Goal: Information Seeking & Learning: Find specific fact

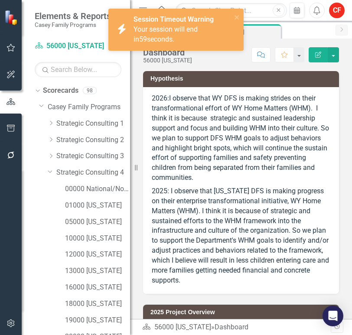
scroll to position [119, 0]
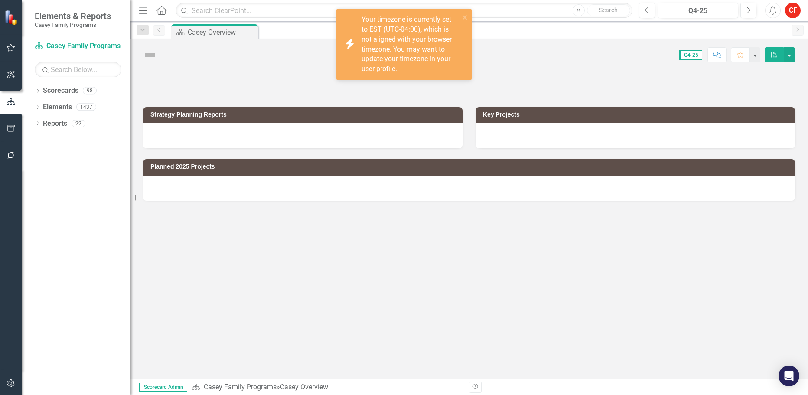
click at [39, 92] on icon "Dropdown" at bounding box center [38, 91] width 6 height 5
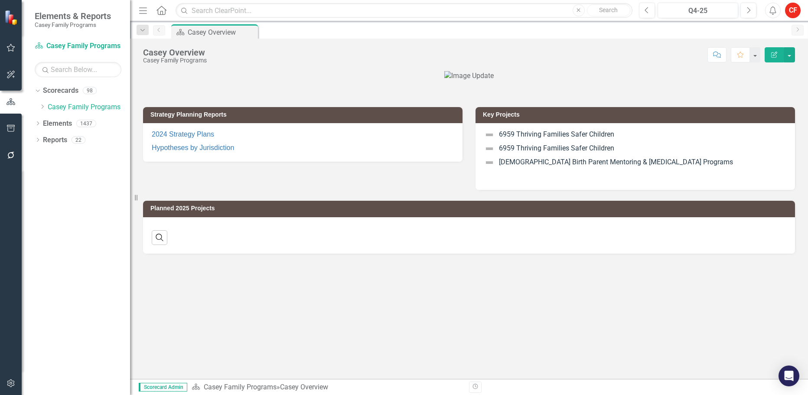
click at [42, 108] on icon "Dropdown" at bounding box center [42, 106] width 7 height 5
click at [53, 171] on icon "Dropdown" at bounding box center [51, 172] width 7 height 5
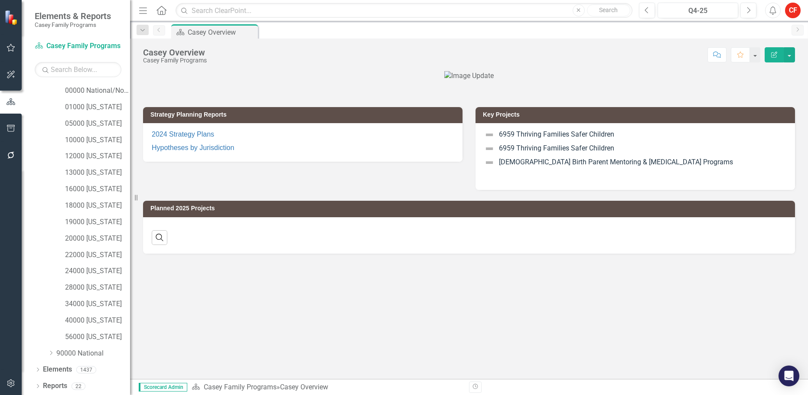
scroll to position [99, 0]
click at [92, 154] on link "12000 [US_STATE]" at bounding box center [97, 156] width 65 height 10
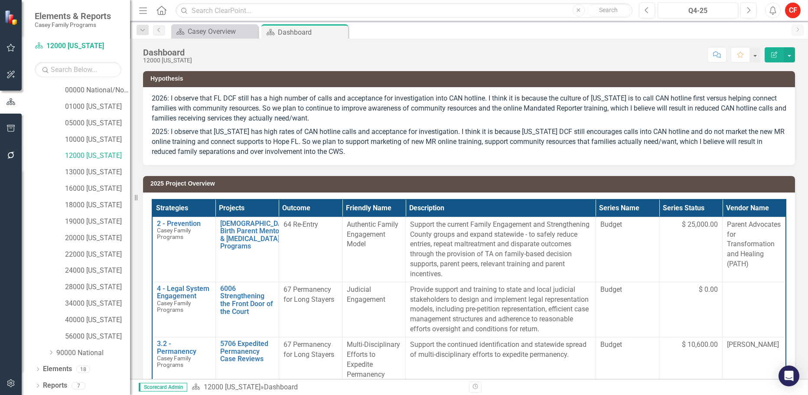
click at [40, 386] on icon "Dropdown" at bounding box center [38, 386] width 6 height 5
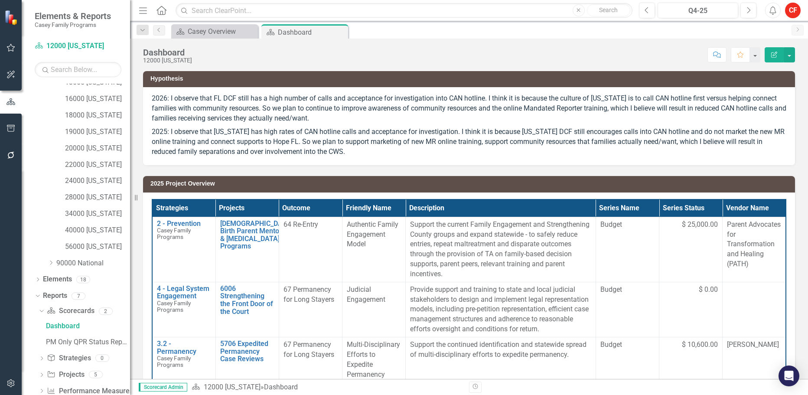
scroll to position [207, 0]
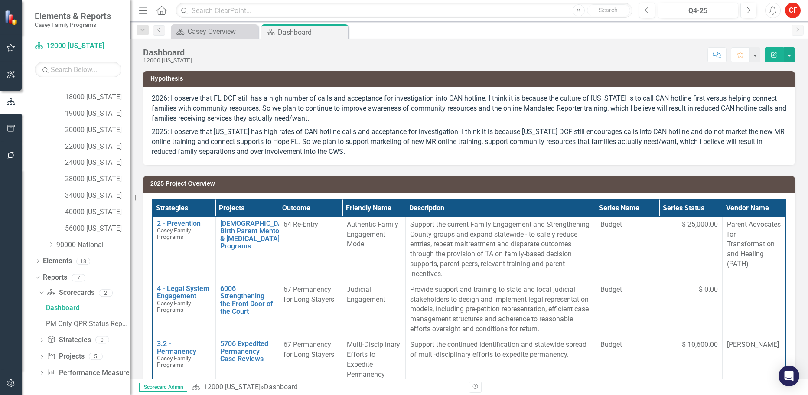
click at [43, 355] on icon "Dropdown" at bounding box center [42, 357] width 6 height 5
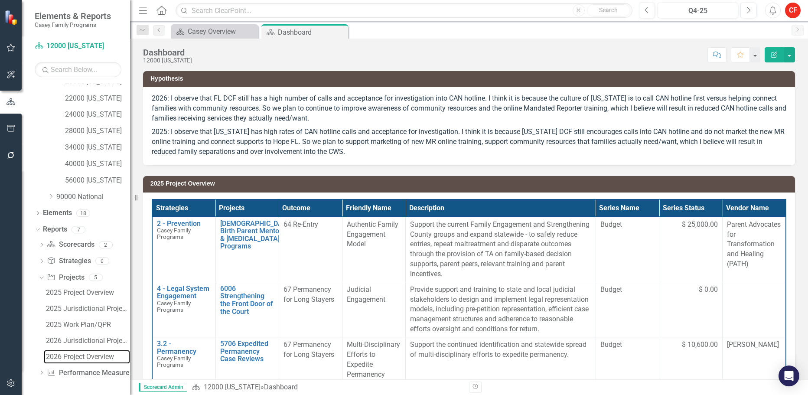
click at [74, 355] on div "2026 Project Overview" at bounding box center [88, 357] width 84 height 8
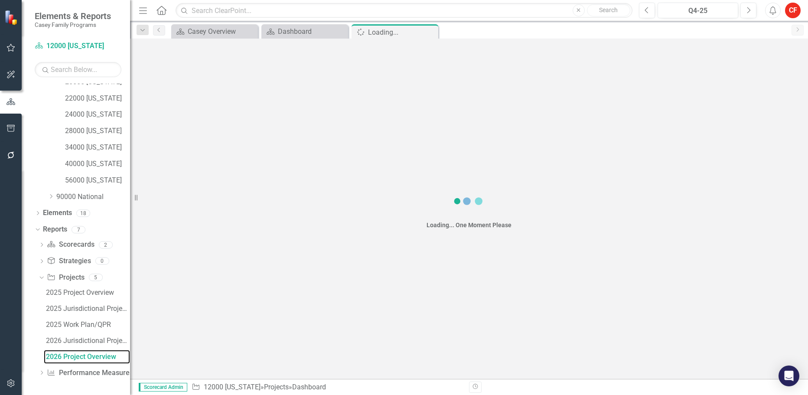
scroll to position [224, 0]
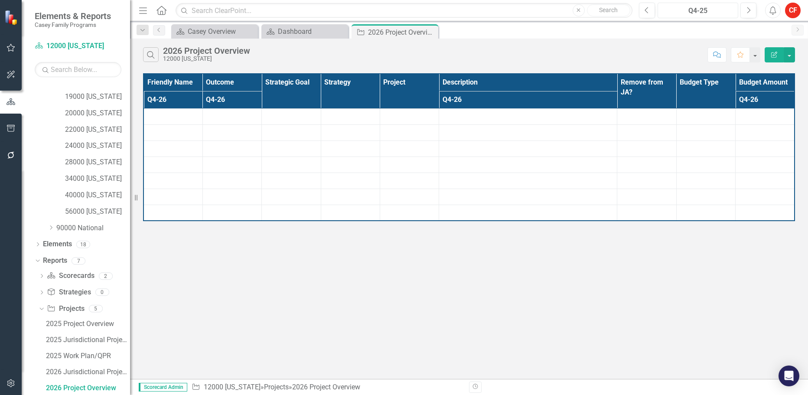
click at [702, 11] on div "Q4-25" at bounding box center [698, 11] width 75 height 10
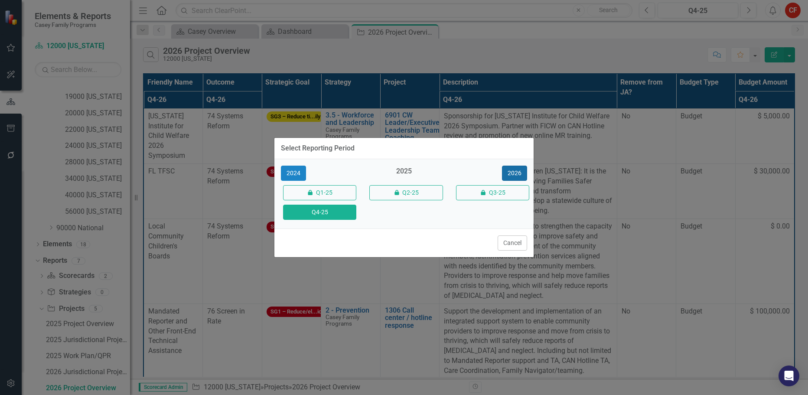
click at [515, 174] on button "2026" at bounding box center [514, 173] width 25 height 15
click at [324, 216] on button "Q4-26" at bounding box center [319, 212] width 73 height 15
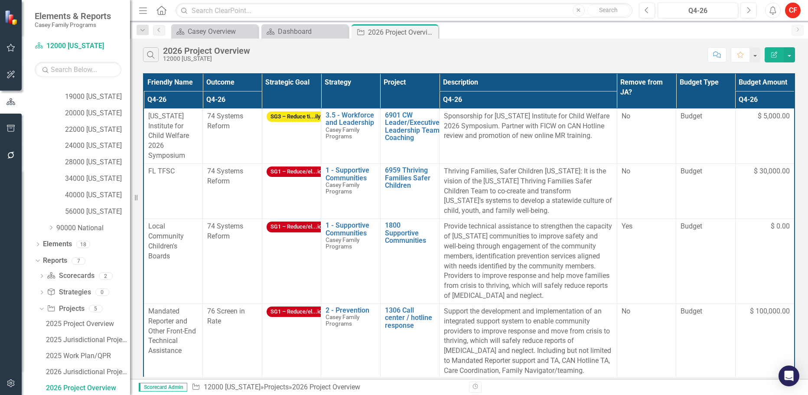
click at [478, 189] on p "Thriving Families, Safer Children [US_STATE]: It is the vision of the [US_STATE…" at bounding box center [528, 190] width 169 height 49
click at [459, 197] on p "Thriving Families, Safer Children [US_STATE]: It is the vision of the [US_STATE…" at bounding box center [528, 190] width 169 height 49
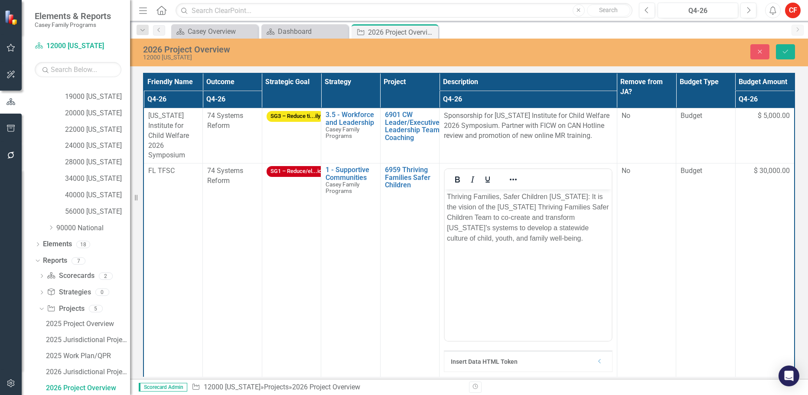
drag, startPoint x: 904, startPoint y: 387, endPoint x: 527, endPoint y: 235, distance: 405.6
click at [527, 235] on p "Thriving Families, Safer Children [US_STATE]: It is the vision of the [US_STATE…" at bounding box center [528, 218] width 163 height 52
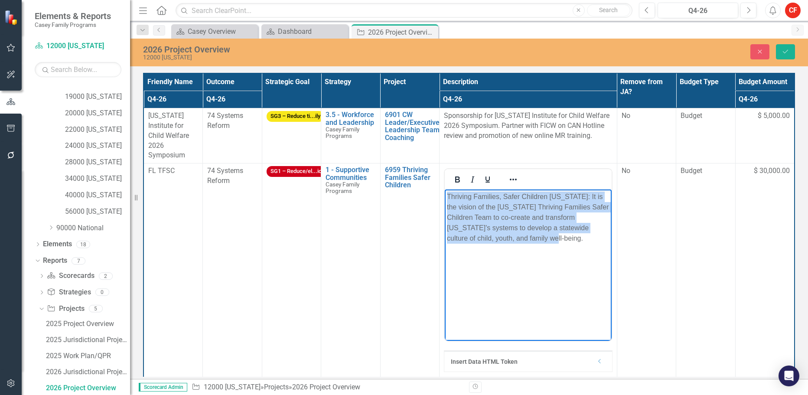
drag, startPoint x: 507, startPoint y: 242, endPoint x: 847, endPoint y: 385, distance: 369.1
click at [445, 196] on html "Thriving Families, Safer Children [US_STATE]: It is the vision of the [US_STATE…" at bounding box center [528, 254] width 167 height 130
copy p "Thriving Families, Safer Children [US_STATE]: It is the vision of the [US_STATE…"
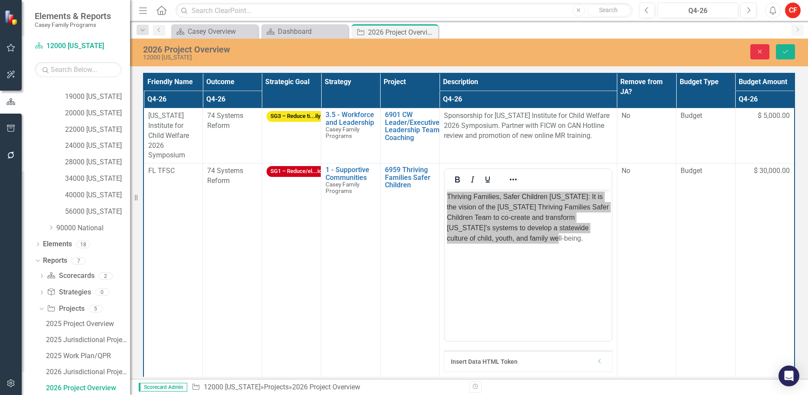
drag, startPoint x: 755, startPoint y: 49, endPoint x: 323, endPoint y: 104, distance: 435.6
click at [755, 49] on button "Close" at bounding box center [759, 51] width 19 height 15
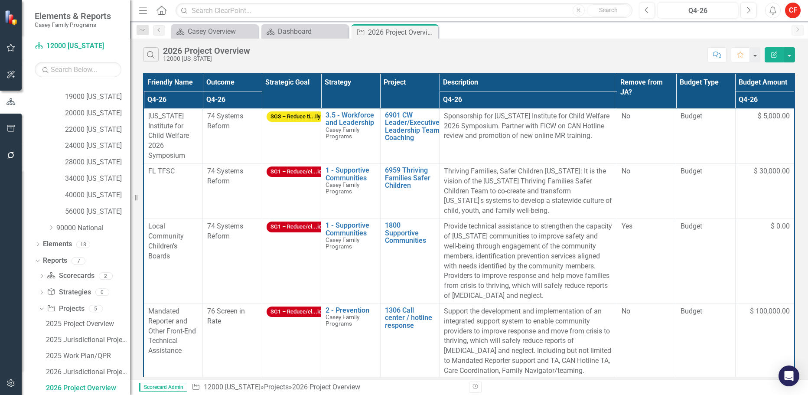
click at [377, 387] on div "Project 12000 [US_STATE] » Projects » 2026 Project Overview" at bounding box center [327, 387] width 271 height 10
click at [301, 377] on div "Friendly Name Outcome Strategic Goal Strategy Project Description Remove from J…" at bounding box center [469, 225] width 678 height 308
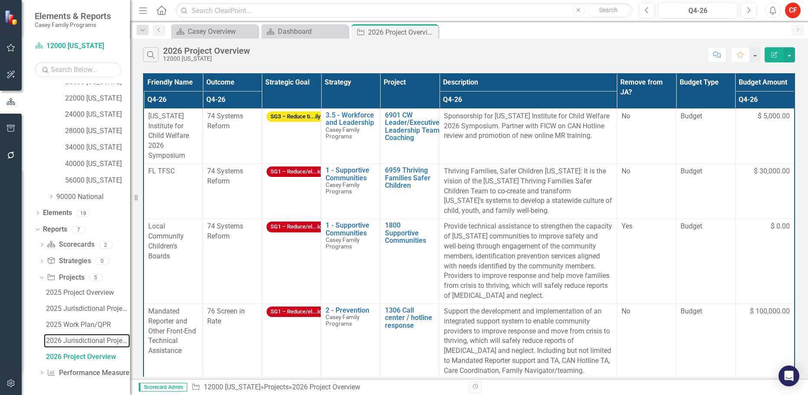
click at [83, 338] on div "2026 Jurisdictional Projects Assessment" at bounding box center [88, 341] width 84 height 8
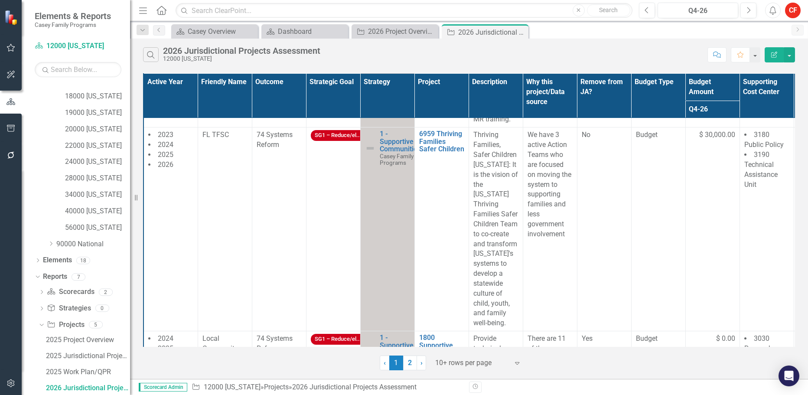
scroll to position [390, 0]
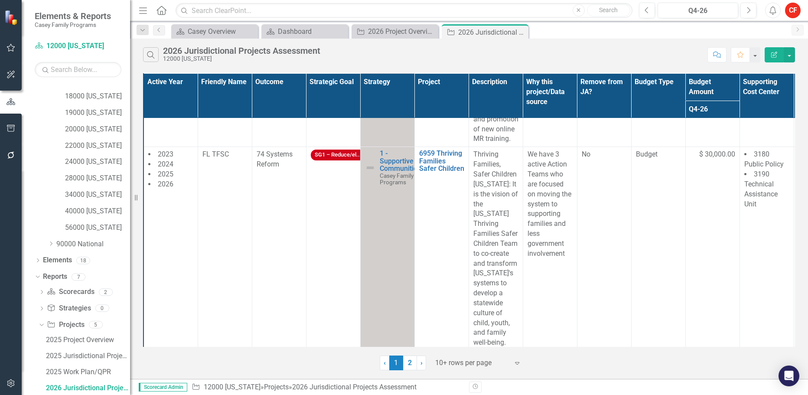
click at [495, 197] on p "Thriving Families, Safer Children [US_STATE]: It is the vision of the [US_STATE…" at bounding box center [495, 249] width 45 height 198
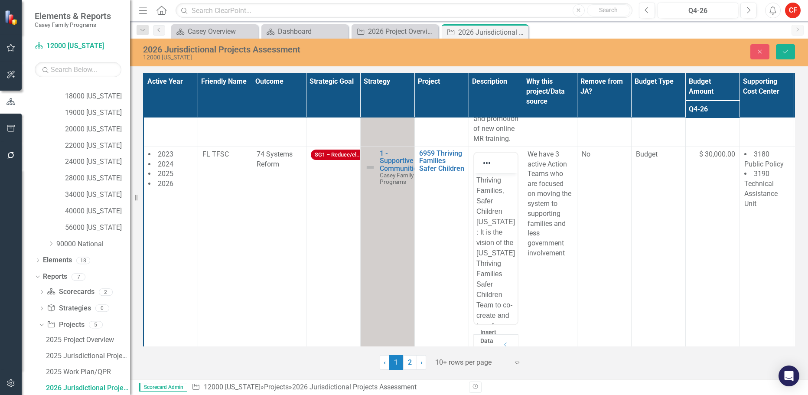
scroll to position [0, 0]
click at [491, 207] on p "Thriving Families, Safer Children [US_STATE]: It is the vision of the [US_STATE…" at bounding box center [495, 294] width 39 height 239
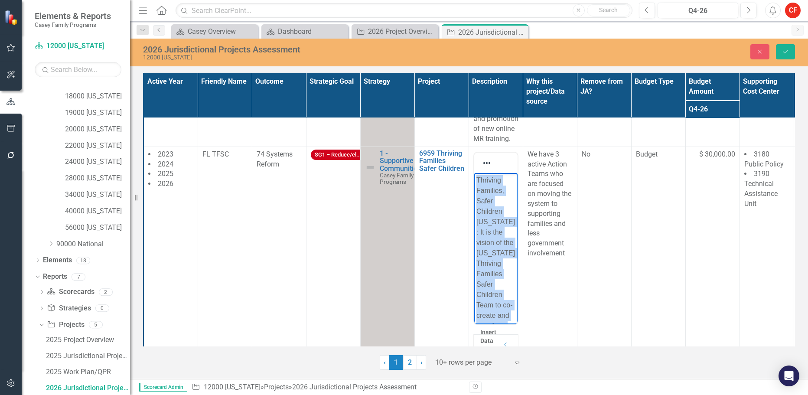
click at [491, 207] on p "Thriving Families, Safer Children [US_STATE]: It is the vision of the [US_STATE…" at bounding box center [495, 294] width 39 height 239
copy p "Thriving Families, Safer Children [US_STATE]: It is the vision of the [US_STATE…"
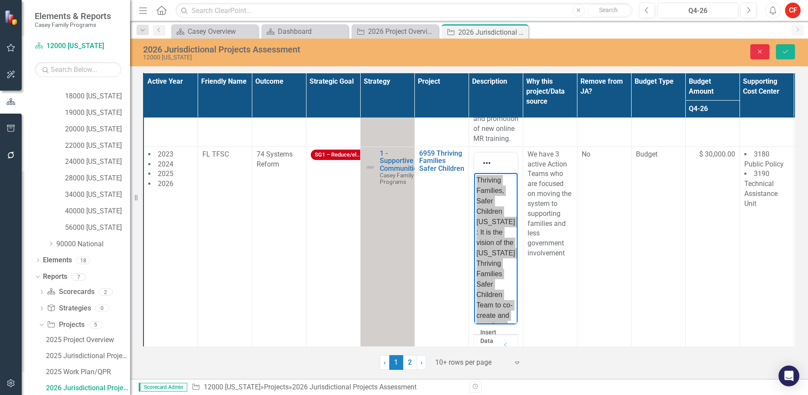
click at [761, 53] on icon "button" at bounding box center [760, 52] width 4 height 4
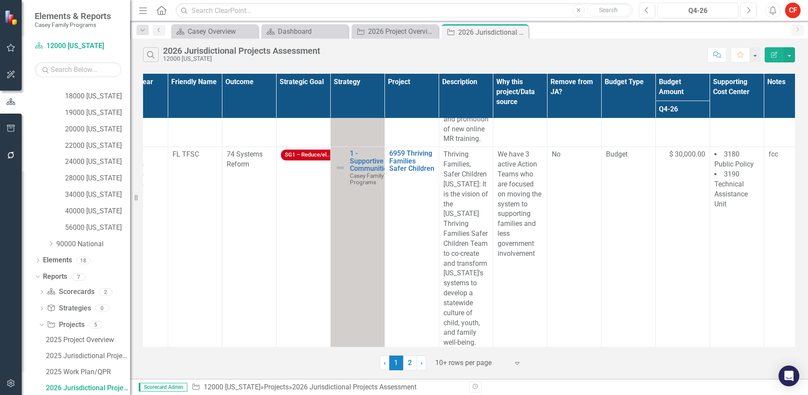
scroll to position [390, 35]
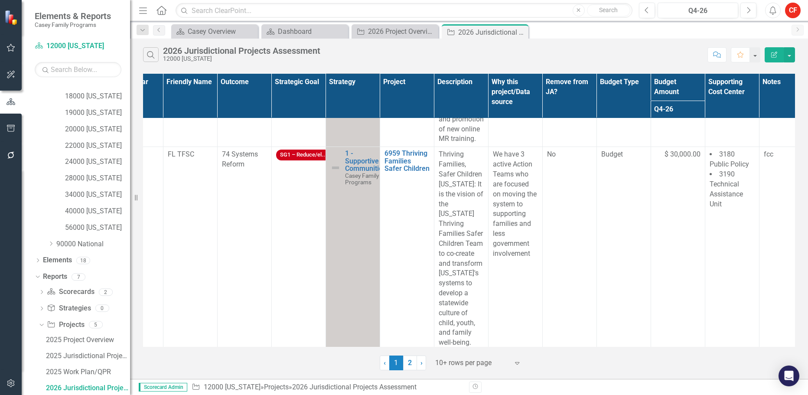
click at [798, 312] on div "Active Year Friendly Name Outcome Strategic Goal Strategy Project Description W…" at bounding box center [469, 220] width 678 height 299
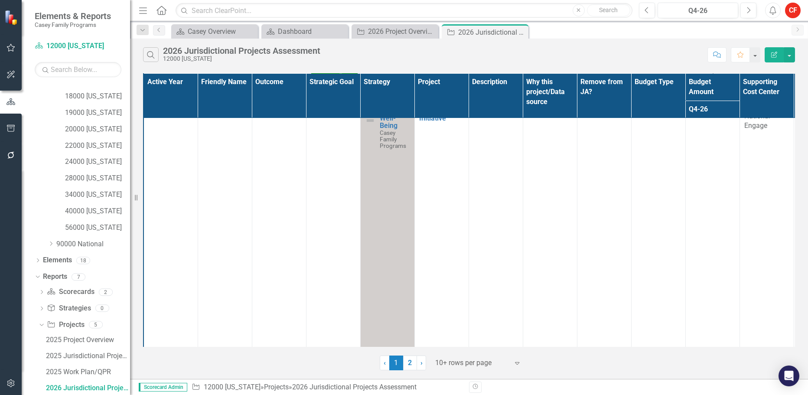
scroll to position [1706, 0]
click at [450, 363] on div at bounding box center [472, 363] width 74 height 12
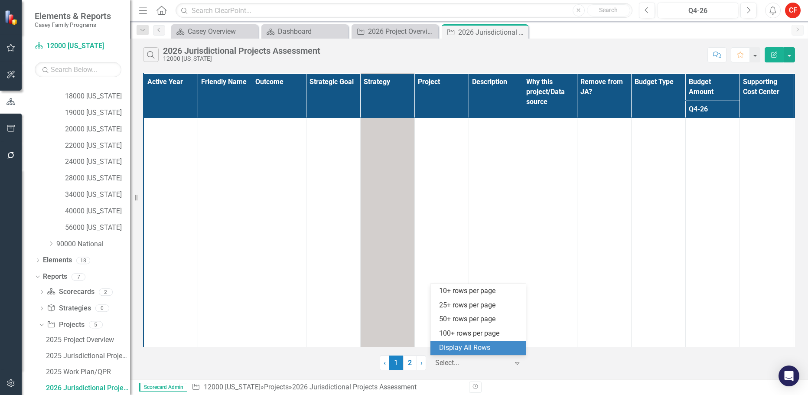
click at [454, 347] on div "Display All Rows" at bounding box center [479, 348] width 81 height 10
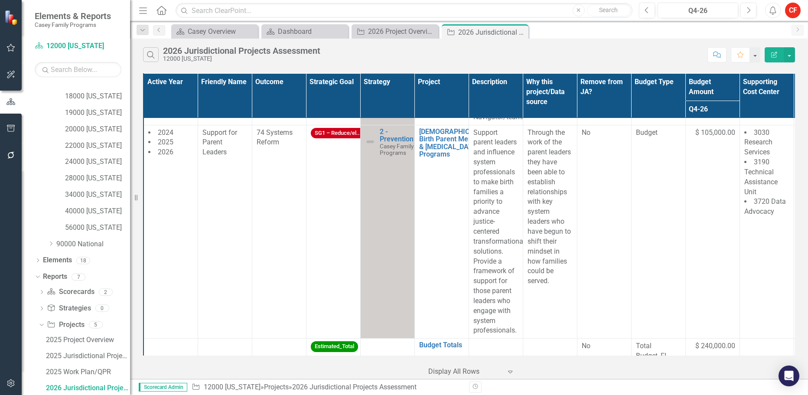
scroll to position [1257, 0]
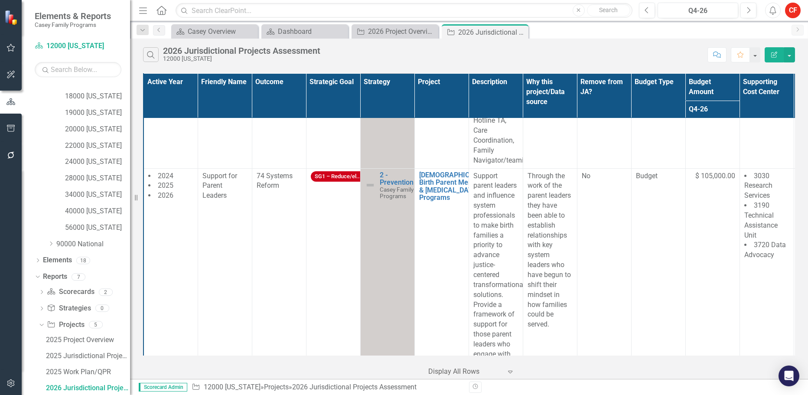
click at [491, 233] on p "Support parent leaders and influence system professionals to make birth familie…" at bounding box center [495, 275] width 45 height 208
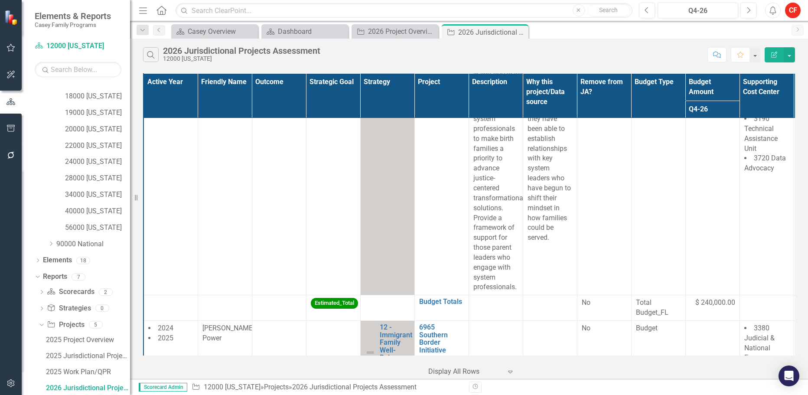
click at [503, 230] on p "Support parent leaders and influence system professionals to make birth familie…" at bounding box center [495, 189] width 45 height 208
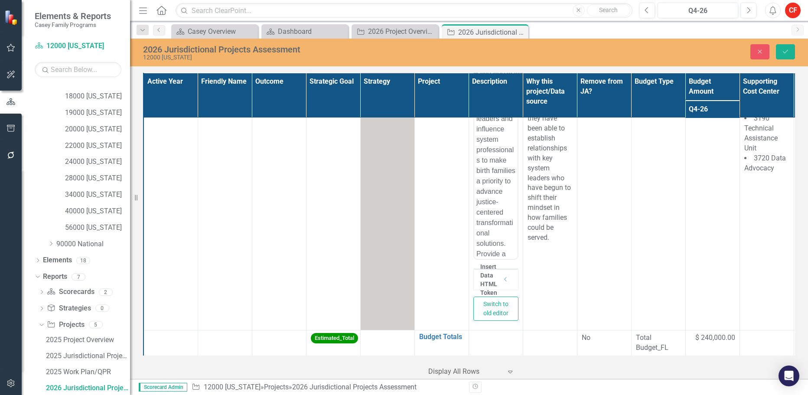
scroll to position [0, 0]
drag, startPoint x: 977, startPoint y: 337, endPoint x: 491, endPoint y: 233, distance: 496.9
click at [491, 233] on p "Support parent leaders and influence system professionals to make birth familie…" at bounding box center [495, 239] width 39 height 260
click at [490, 223] on p "Support parent leaders and influence system professionals to make birth familie…" at bounding box center [495, 239] width 39 height 260
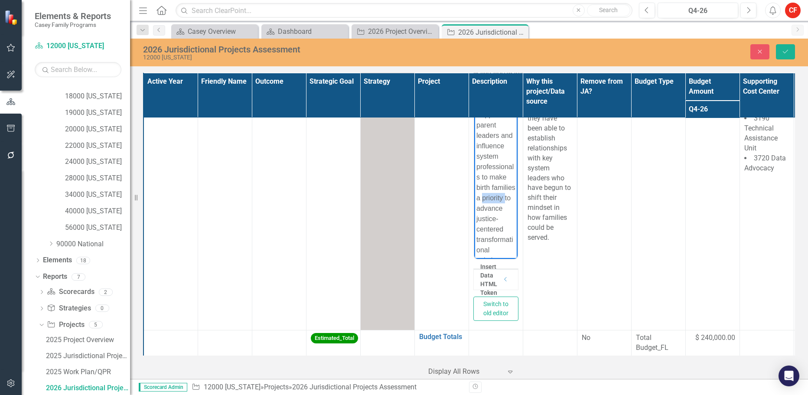
click at [490, 223] on p "Support parent leaders and influence system professionals to make birth familie…" at bounding box center [495, 239] width 39 height 260
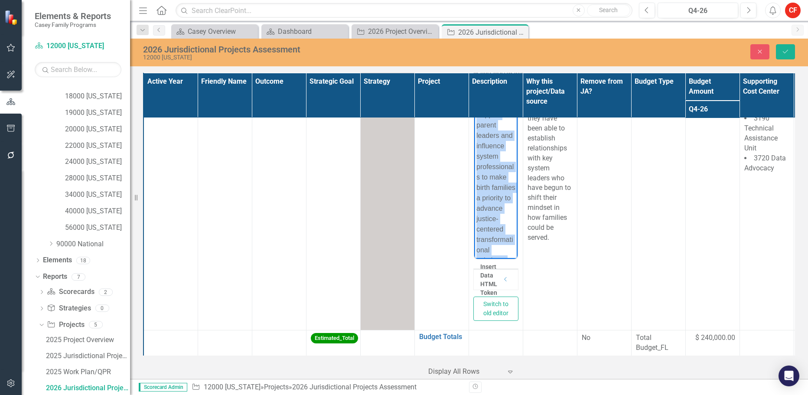
click at [490, 223] on p "Support parent leaders and influence system professionals to make birth familie…" at bounding box center [495, 239] width 39 height 260
copy p "Support parent leaders and influence system professionals to make birth familie…"
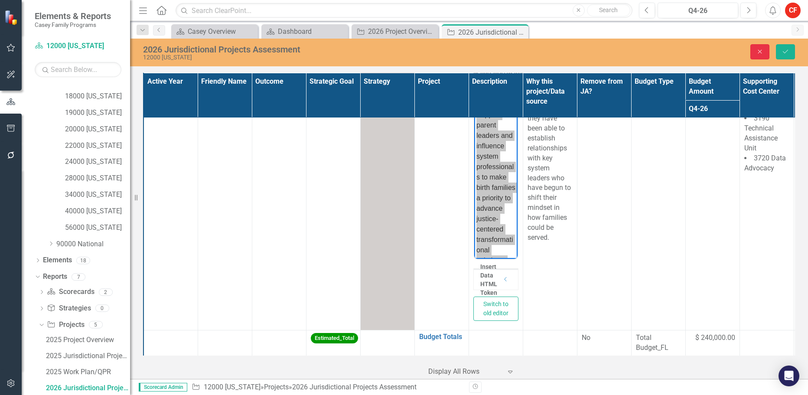
click at [756, 51] on icon "Close" at bounding box center [760, 52] width 8 height 6
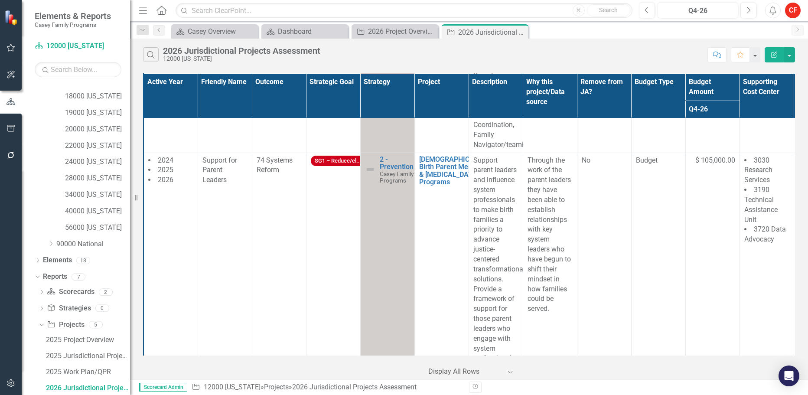
scroll to position [1257, 0]
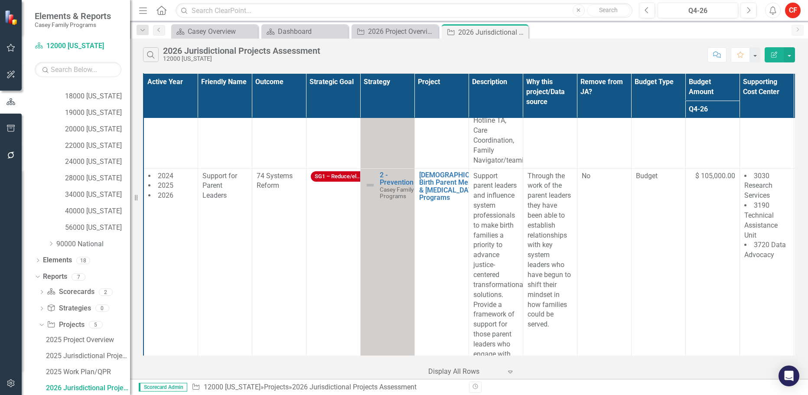
click at [797, 205] on div "Active Year Friendly Name Outcome Strategic Goal Strategy Project Description W…" at bounding box center [469, 225] width 678 height 308
click at [434, 213] on td "[DEMOGRAPHIC_DATA] Birth Parent Mentoring & [MEDICAL_DATA] Programs Edit Edit P…" at bounding box center [441, 275] width 54 height 214
